Goal: Task Accomplishment & Management: Manage account settings

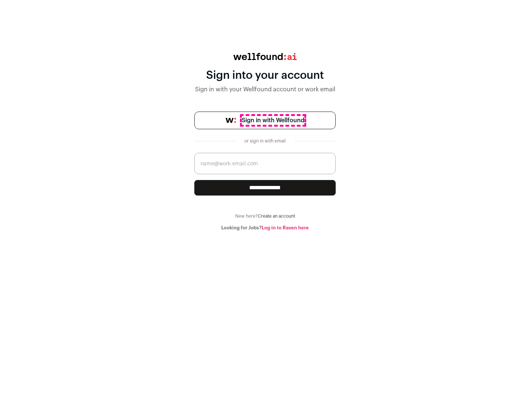
click at [273, 120] on span "Sign in with Wellfound" at bounding box center [273, 120] width 63 height 9
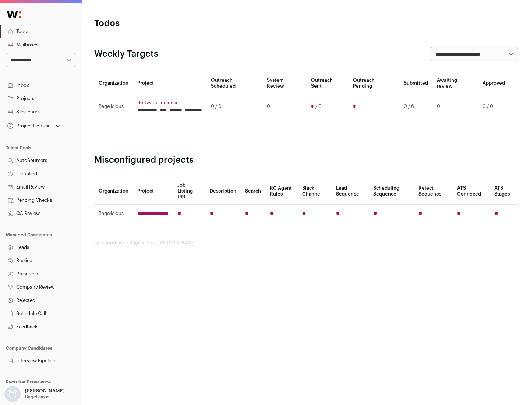
click at [41, 98] on link "Projects" at bounding box center [41, 98] width 82 height 13
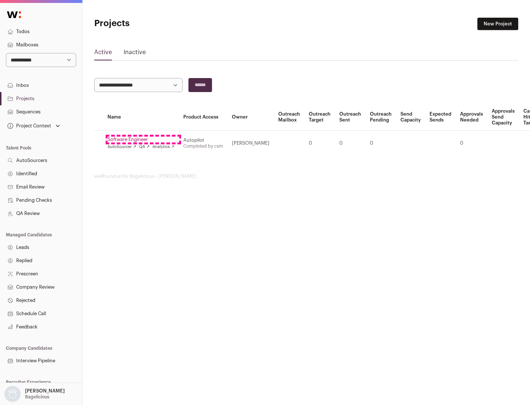
click at [143, 140] on link "Software Engineer" at bounding box center [141, 140] width 67 height 6
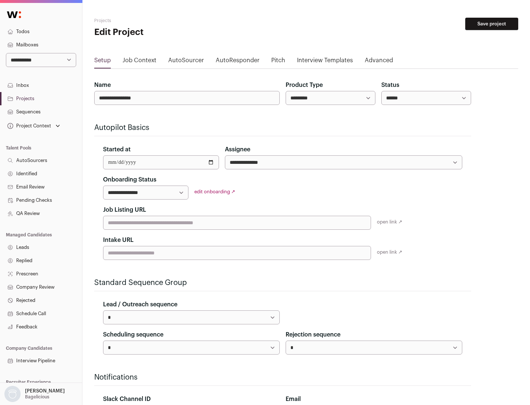
click at [492, 24] on button "Save project" at bounding box center [491, 24] width 53 height 13
